Goal: Information Seeking & Learning: Learn about a topic

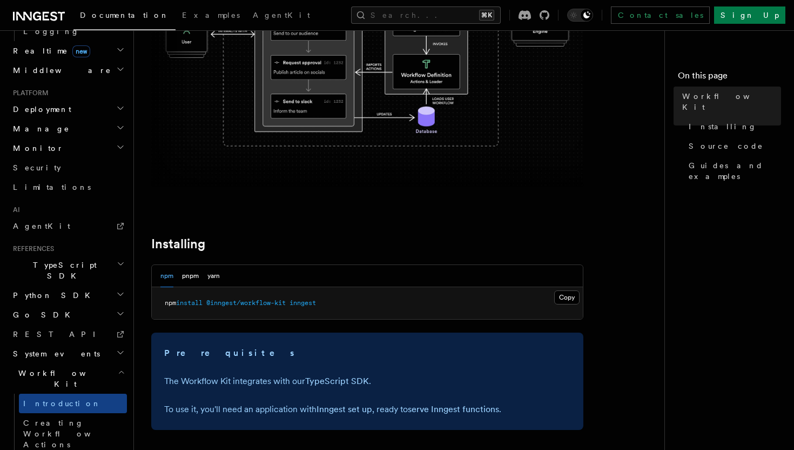
scroll to position [236, 0]
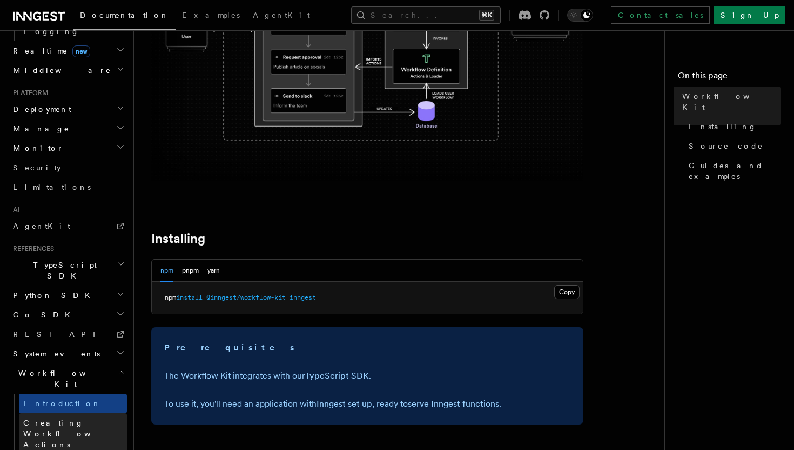
click at [89, 418] on span "Creating Workflow Actions" at bounding box center [70, 433] width 94 height 30
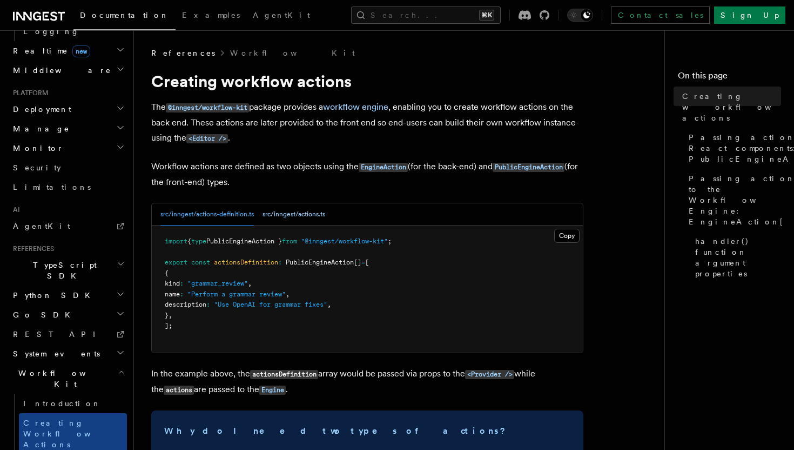
click at [294, 219] on button "src/inngest/actions.ts" at bounding box center [294, 214] width 63 height 22
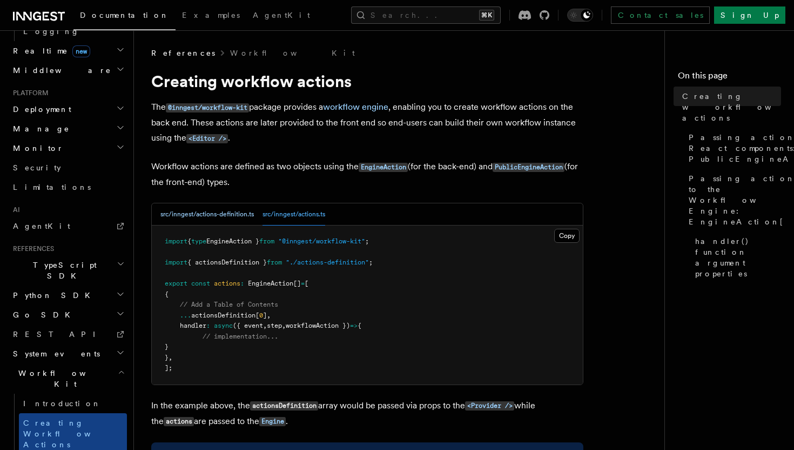
click at [243, 223] on button "src/inngest/actions-definition.ts" at bounding box center [206, 214] width 93 height 22
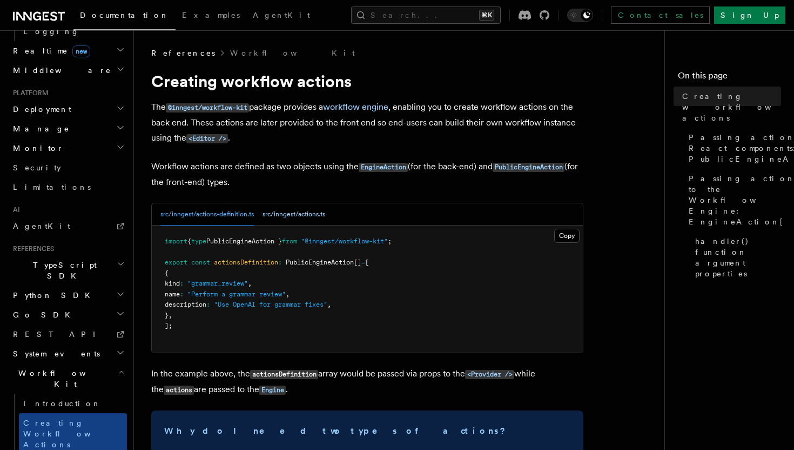
click at [299, 210] on button "src/inngest/actions.ts" at bounding box center [294, 214] width 63 height 22
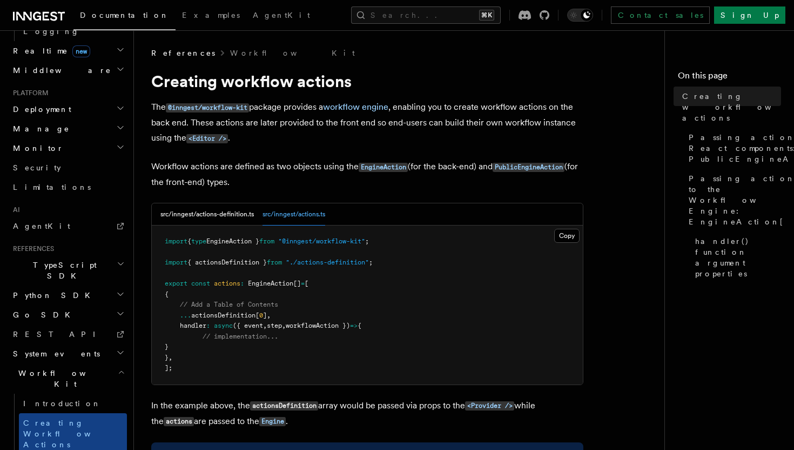
click at [225, 227] on pre "import { type EngineAction } from "@inngest/workflow-kit" ; import { actionsDef…" at bounding box center [367, 304] width 431 height 159
click at [238, 218] on button "src/inngest/actions-definition.ts" at bounding box center [206, 214] width 93 height 22
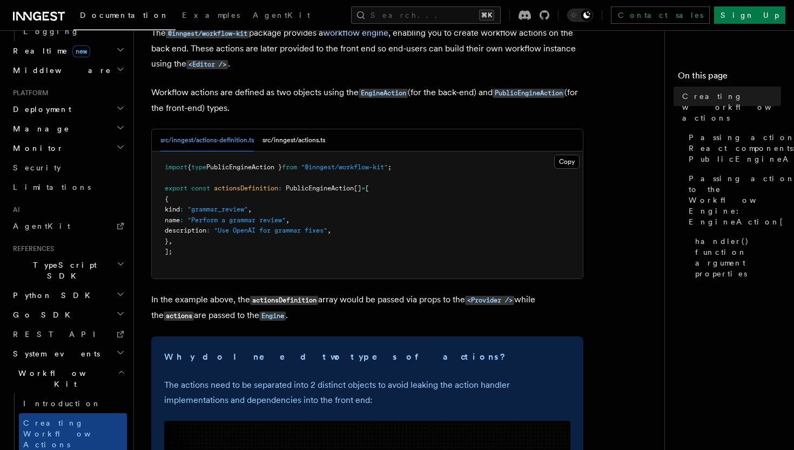
scroll to position [57, 0]
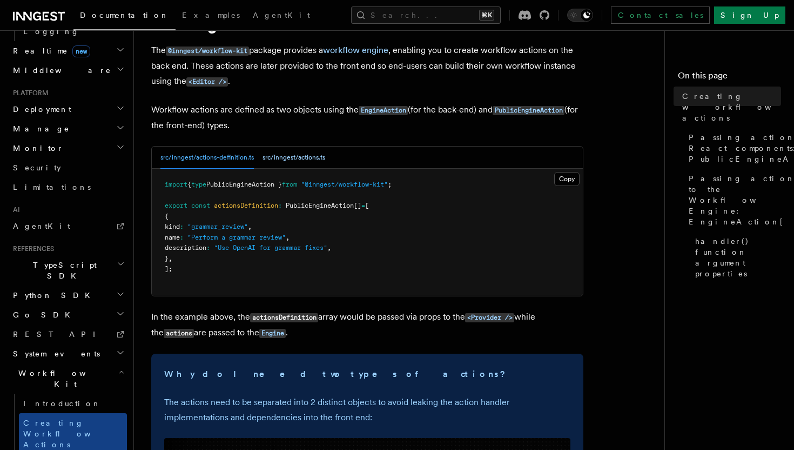
click at [318, 155] on button "src/inngest/actions.ts" at bounding box center [294, 157] width 63 height 22
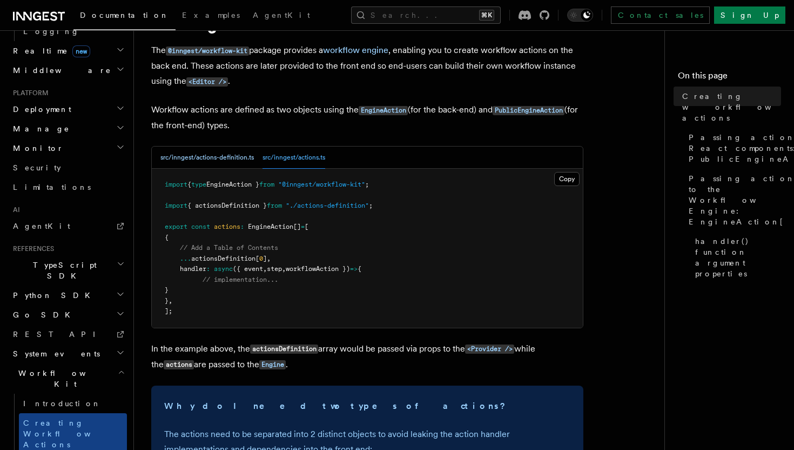
click at [223, 157] on button "src/inngest/actions-definition.ts" at bounding box center [206, 157] width 93 height 22
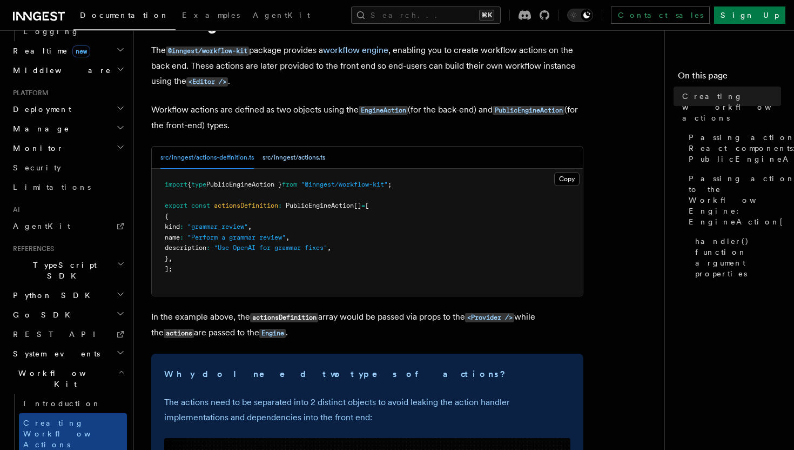
click at [307, 161] on button "src/inngest/actions.ts" at bounding box center [294, 157] width 63 height 22
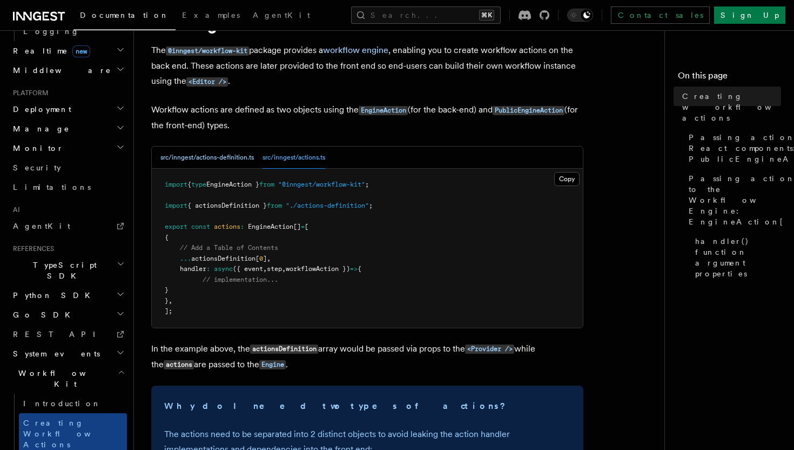
click at [217, 158] on button "src/inngest/actions-definition.ts" at bounding box center [206, 157] width 93 height 22
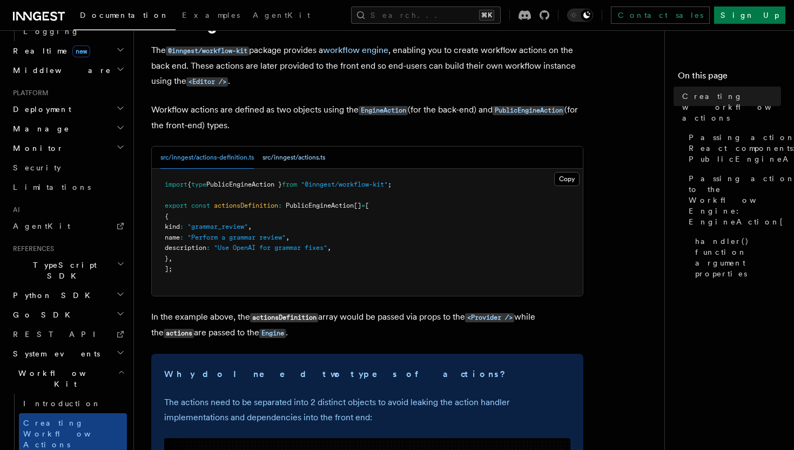
click at [292, 160] on button "src/inngest/actions.ts" at bounding box center [294, 157] width 63 height 22
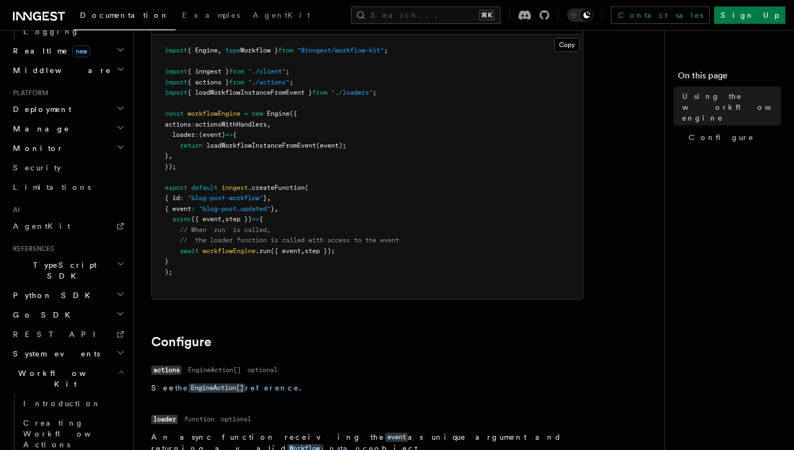
scroll to position [101, 0]
